Goal: Task Accomplishment & Management: Manage account settings

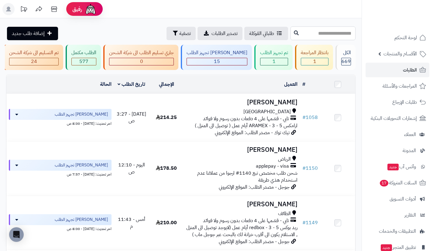
click at [335, 31] on input "text" at bounding box center [322, 33] width 65 height 14
type input "****"
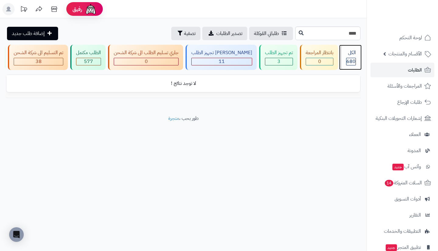
click at [347, 54] on div "الكل" at bounding box center [351, 52] width 10 height 7
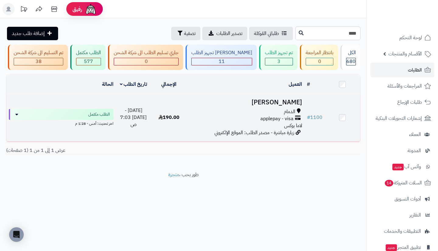
click at [275, 120] on span "applepay - visa" at bounding box center [276, 118] width 33 height 7
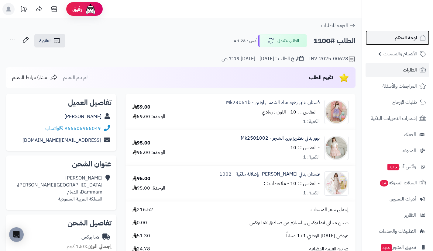
click at [396, 39] on span "لوحة التحكم" at bounding box center [406, 37] width 22 height 9
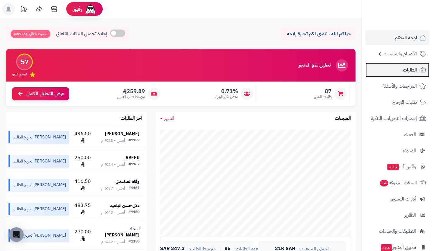
click at [389, 74] on link "الطلبات" at bounding box center [398, 70] width 64 height 15
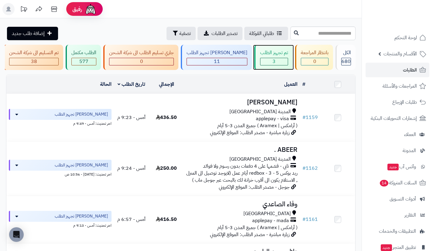
click at [263, 61] on div "3" at bounding box center [273, 61] width 27 height 7
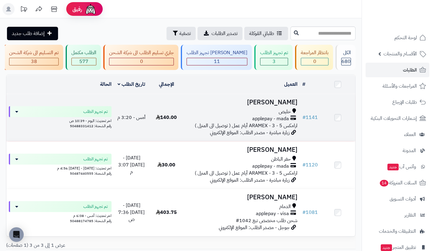
click at [267, 115] on div "خليص" at bounding box center [241, 111] width 111 height 7
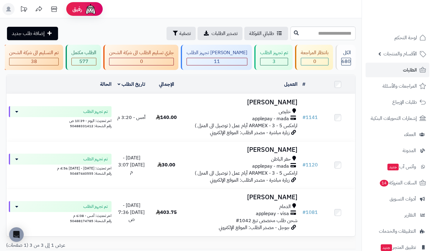
click at [106, 78] on div "**********" at bounding box center [181, 149] width 362 height 209
click at [388, 134] on link "العملاء" at bounding box center [398, 134] width 64 height 15
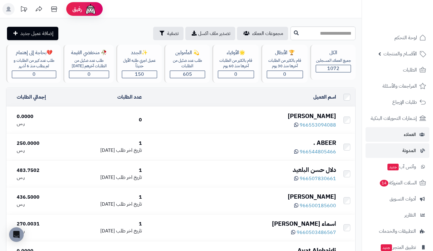
scroll to position [43, 0]
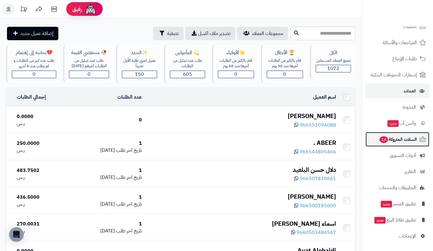
click at [392, 140] on span "السلات المتروكة 14" at bounding box center [398, 139] width 38 height 9
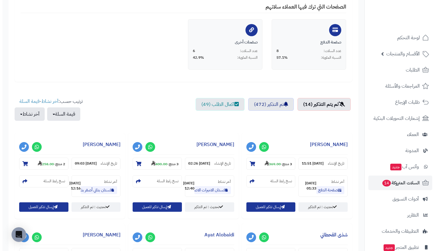
scroll to position [134, 0]
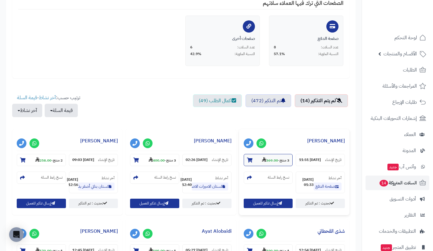
click at [273, 160] on strong "369.00" at bounding box center [270, 159] width 16 height 5
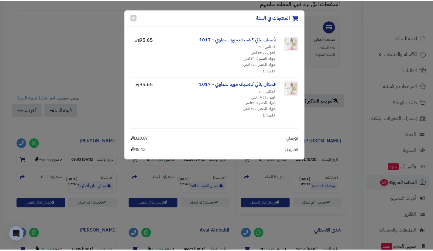
scroll to position [51, 0]
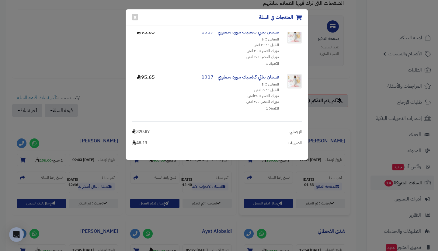
click at [365, 80] on div "المنتجات في السلة × فستان بناتي قطعتين جاكيت - 952 المقاس :: 6 الطول : : ٣٢ انش…" at bounding box center [219, 125] width 438 height 251
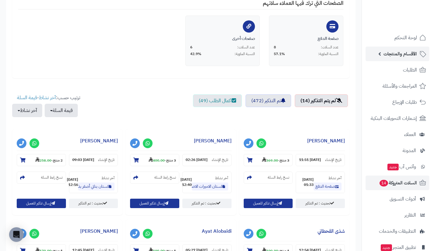
click at [398, 54] on span "الأقسام والمنتجات" at bounding box center [399, 54] width 33 height 9
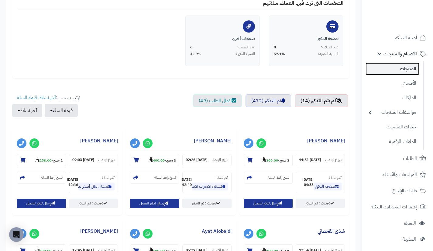
click at [390, 66] on link "المنتجات" at bounding box center [393, 69] width 54 height 12
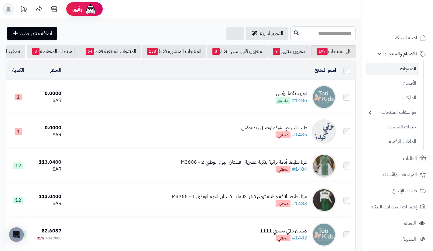
click at [311, 36] on input "text" at bounding box center [322, 33] width 65 height 14
type input "*********"
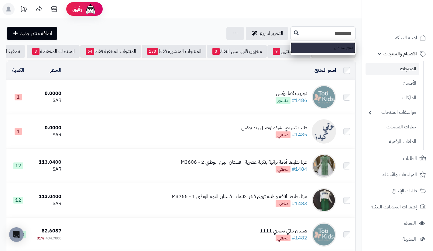
click at [290, 42] on link "منتج استبدال" at bounding box center [322, 47] width 65 height 11
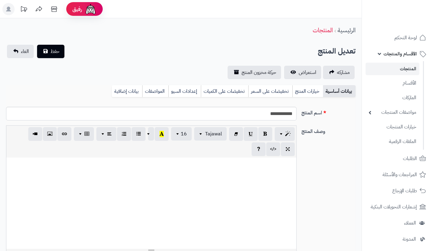
select select
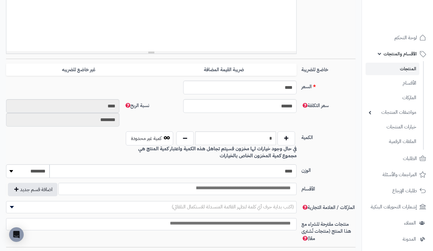
scroll to position [199, 0]
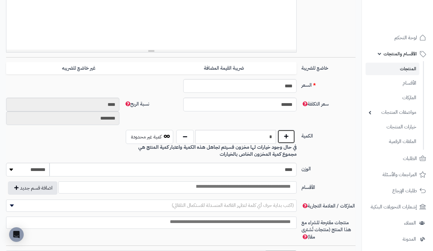
click at [292, 136] on button "button" at bounding box center [286, 136] width 18 height 14
type input "*"
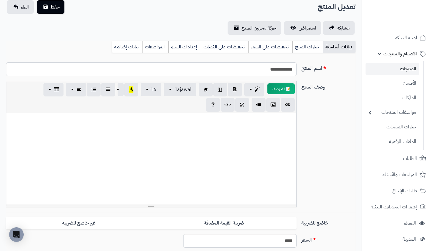
scroll to position [0, 0]
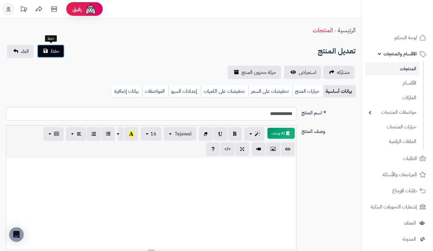
click at [58, 50] on span "حفظ" at bounding box center [54, 50] width 9 height 7
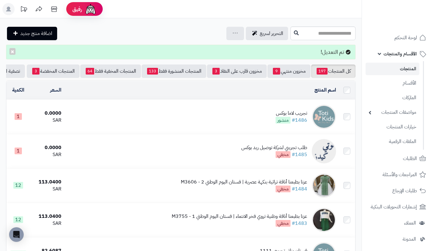
click at [106, 48] on div "تم التعديل! ×" at bounding box center [180, 52] width 349 height 15
click at [57, 10] on icon at bounding box center [54, 9] width 12 height 12
